Goal: Task Accomplishment & Management: Manage account settings

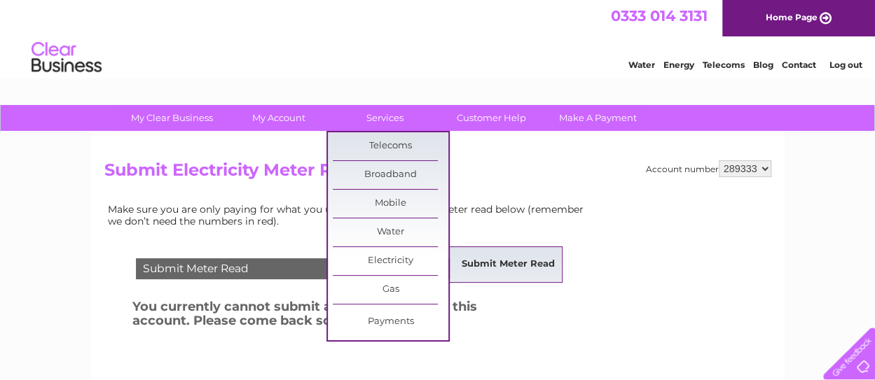
click at [500, 256] on link "Submit Meter Read" at bounding box center [508, 265] width 116 height 28
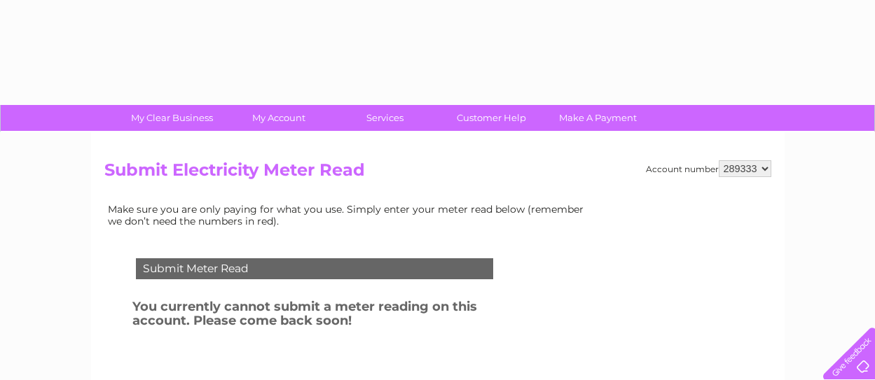
click at [500, 256] on div "Submit Meter Read You currently cannot submit a meter reading on this account. …" at bounding box center [317, 335] width 426 height 182
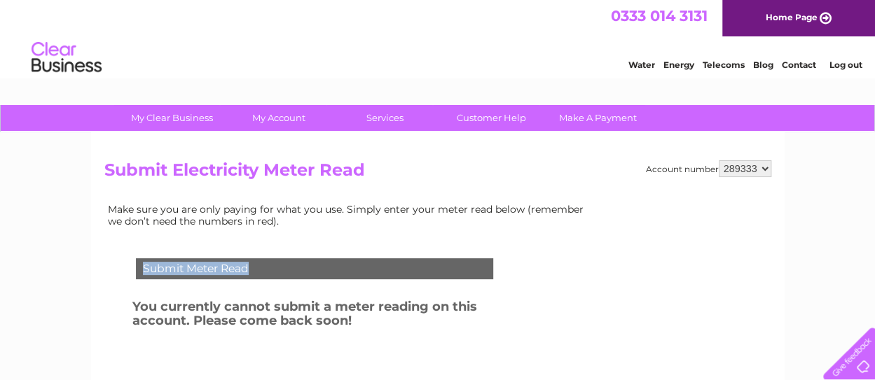
scroll to position [1, 0]
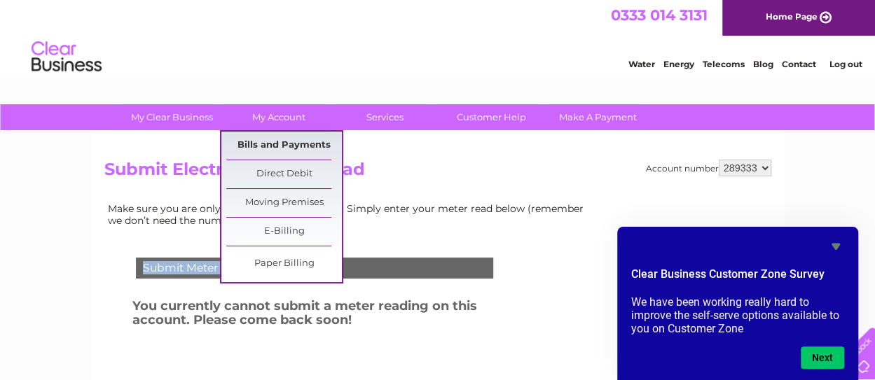
click at [295, 142] on link "Bills and Payments" at bounding box center [284, 146] width 116 height 28
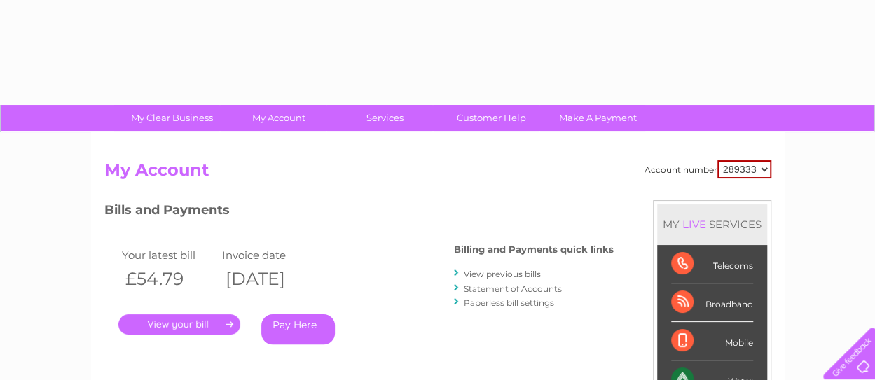
click at [295, 142] on div "Account number 289333 My Account MY LIVE SERVICES Telecoms Broadband Mobile Wat…" at bounding box center [438, 364] width 694 height 464
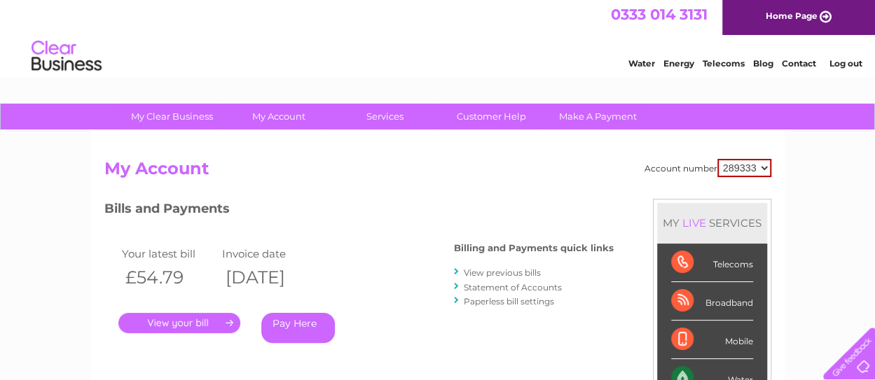
scroll to position [2, 0]
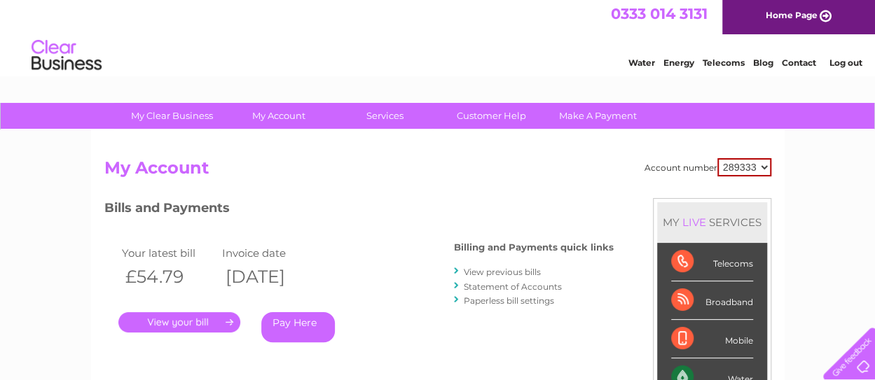
click at [191, 322] on link "." at bounding box center [179, 322] width 122 height 20
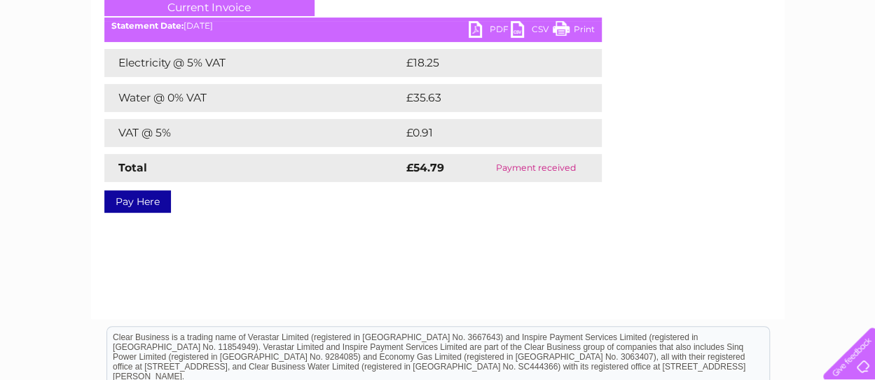
scroll to position [207, 0]
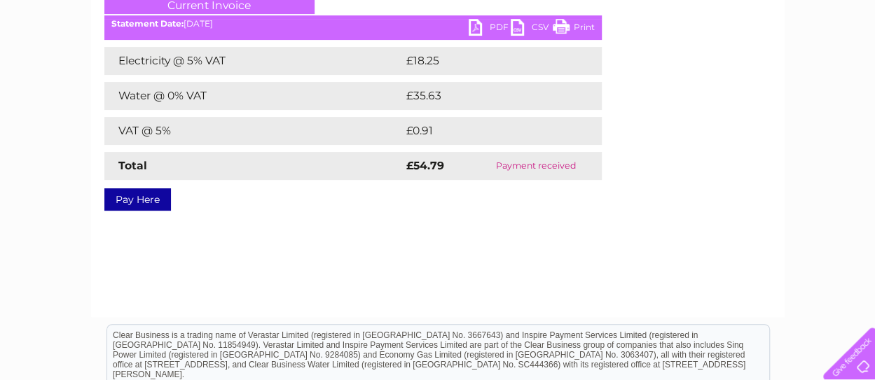
click at [476, 32] on link "PDF" at bounding box center [490, 29] width 42 height 20
